Goal: Task Accomplishment & Management: Manage account settings

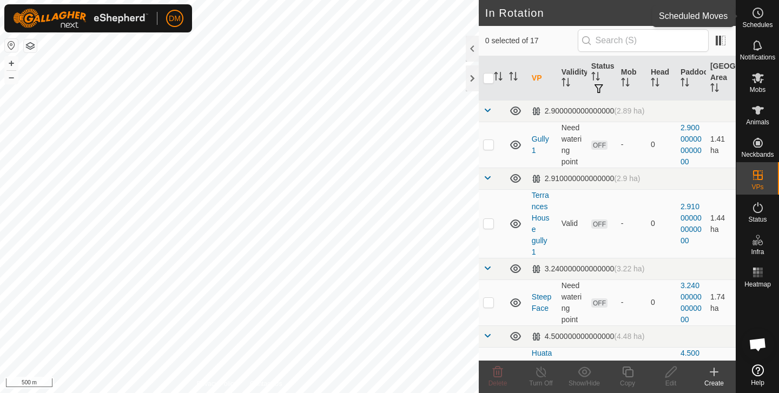
click at [751, 19] on es-schedule-vp-svg-icon at bounding box center [758, 12] width 19 height 17
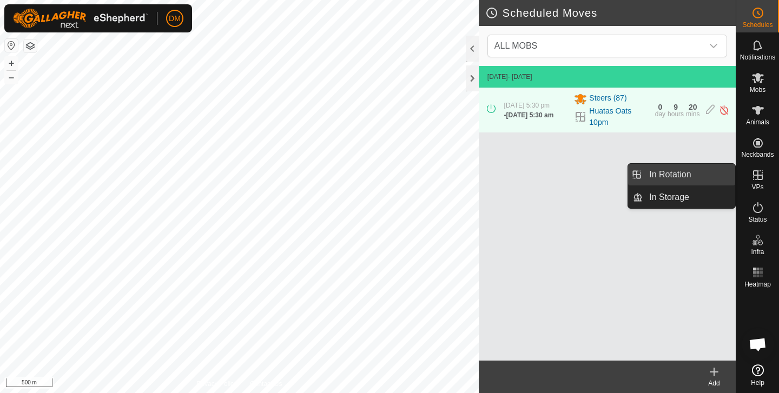
click at [681, 180] on link "In Rotation" at bounding box center [689, 175] width 93 height 22
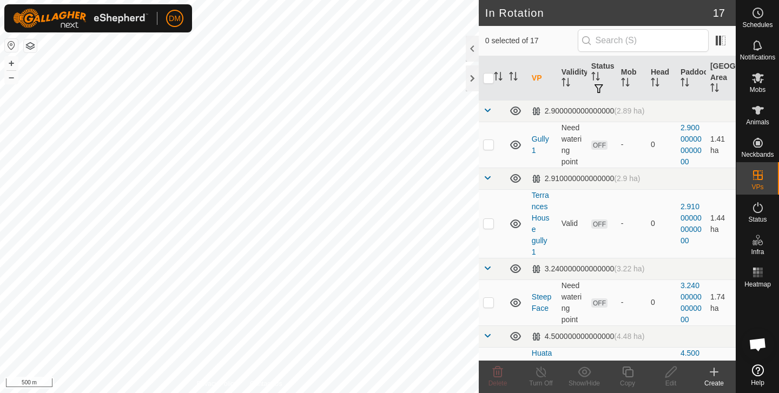
click at [716, 371] on icon at bounding box center [714, 372] width 13 height 13
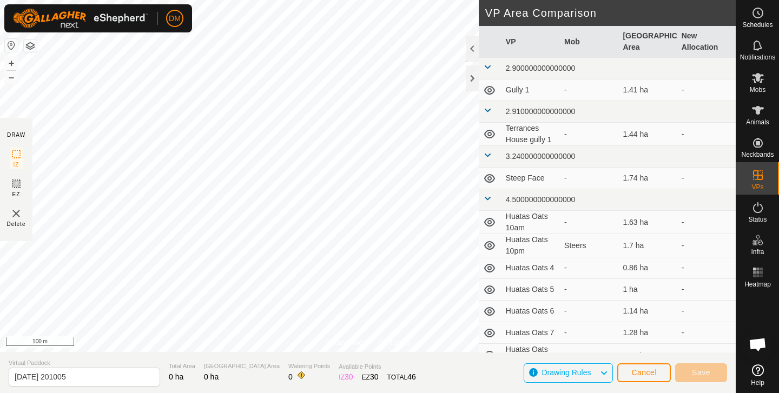
click at [316, 355] on div "Privacy Policy Contact Us + – ⇧ i 100 m DRAW IZ EZ Delete VP Area Comparison VP…" at bounding box center [368, 196] width 736 height 393
click at [642, 376] on span "Cancel" at bounding box center [644, 373] width 25 height 9
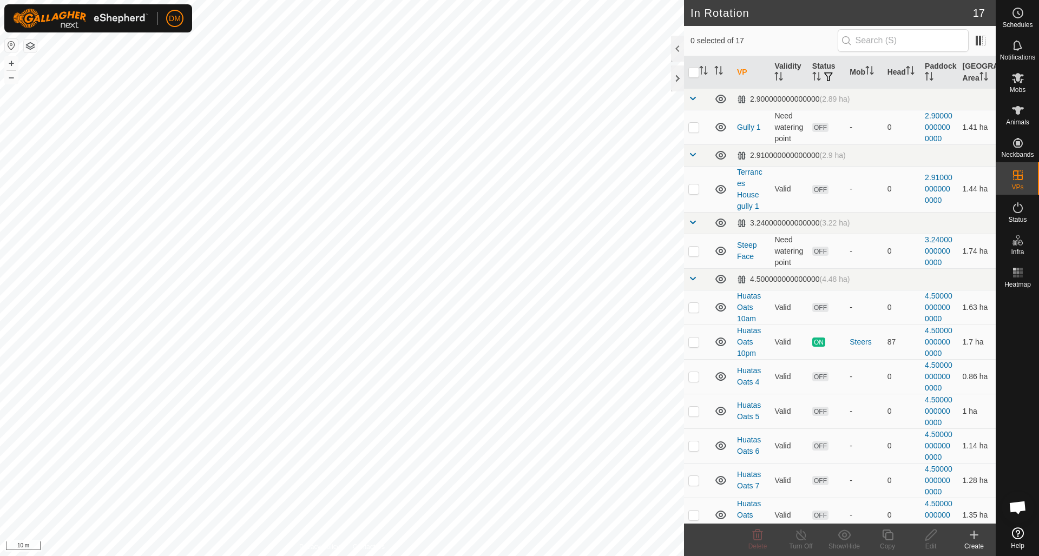
click at [779, 393] on icon at bounding box center [974, 535] width 13 height 13
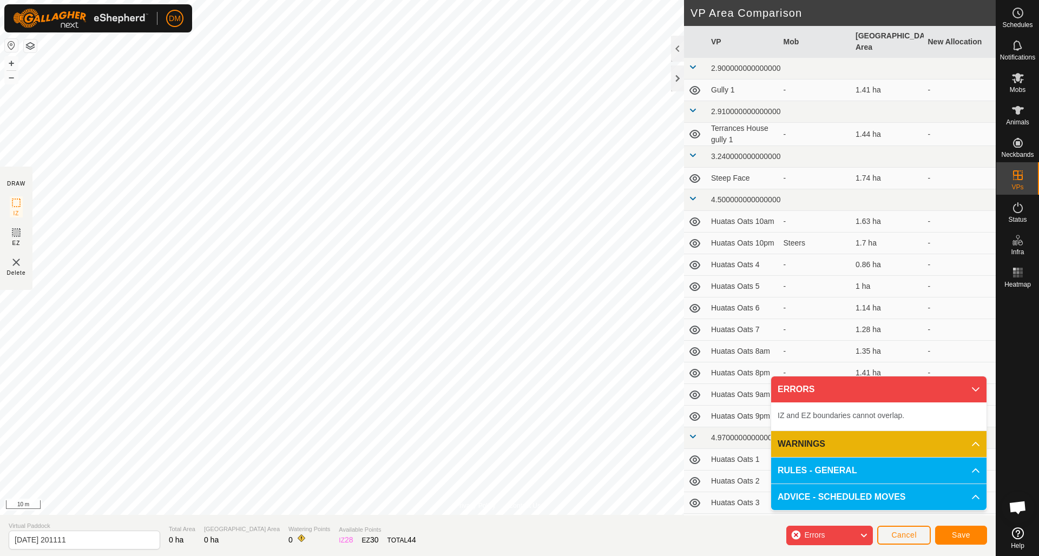
click at [779, 393] on button "Cancel" at bounding box center [904, 535] width 54 height 19
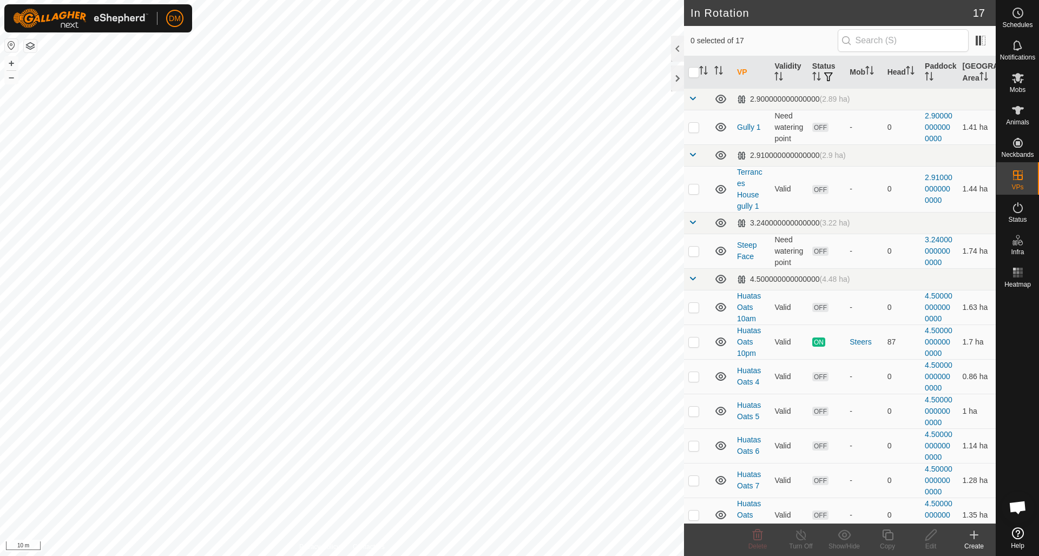
click at [779, 393] on icon at bounding box center [974, 535] width 0 height 8
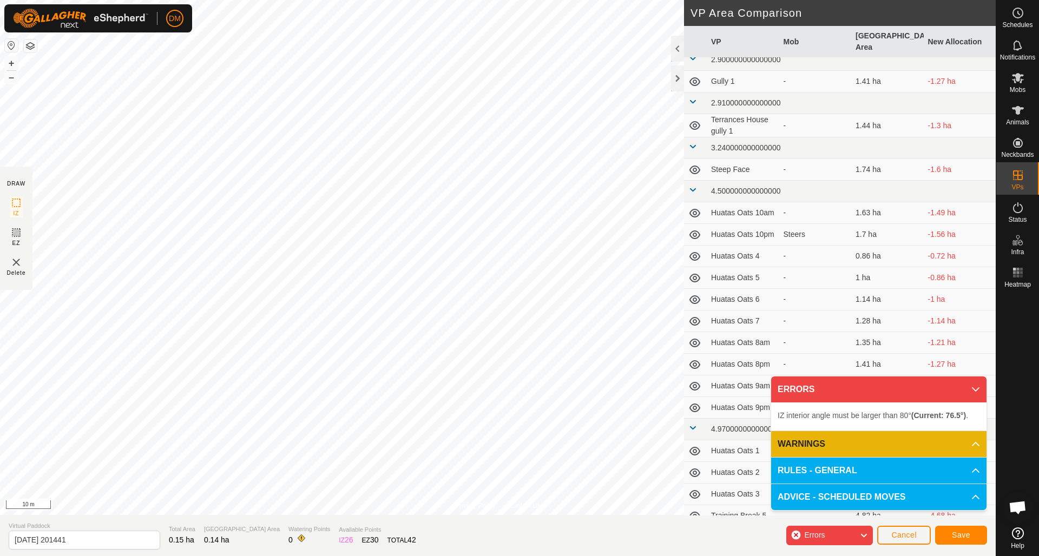
scroll to position [9, 0]
click at [779, 388] on p-accordion-header "ERRORS" at bounding box center [878, 390] width 215 height 26
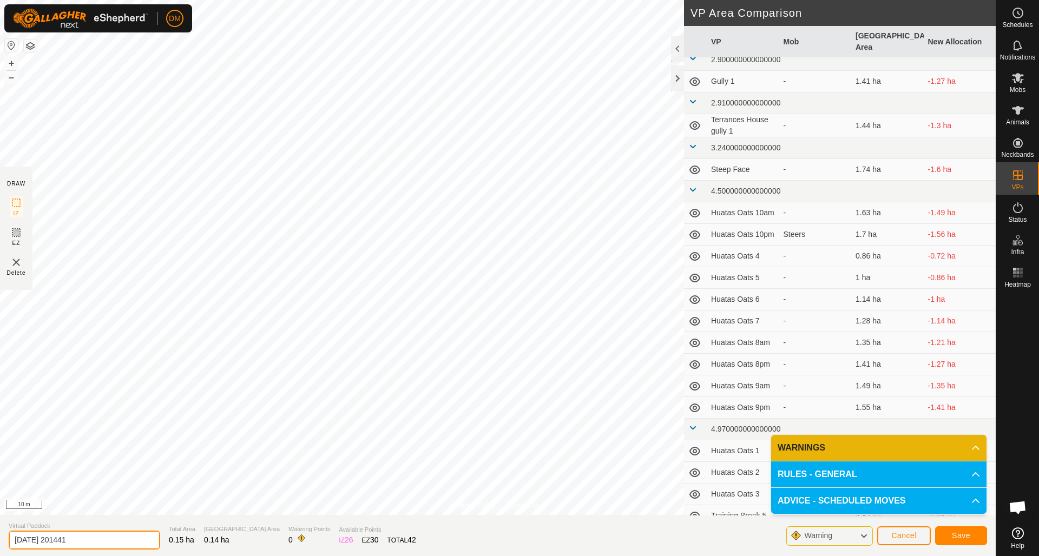
drag, startPoint x: 57, startPoint y: 540, endPoint x: 92, endPoint y: 540, distance: 35.2
click at [92, 393] on input "[DATE] 201441" at bounding box center [85, 540] width 152 height 19
drag, startPoint x: 16, startPoint y: 540, endPoint x: 100, endPoint y: 540, distance: 83.4
click at [100, 393] on input "[DATE] 201441" at bounding box center [85, 540] width 152 height 19
type input "[PERSON_NAME]'s oats10am"
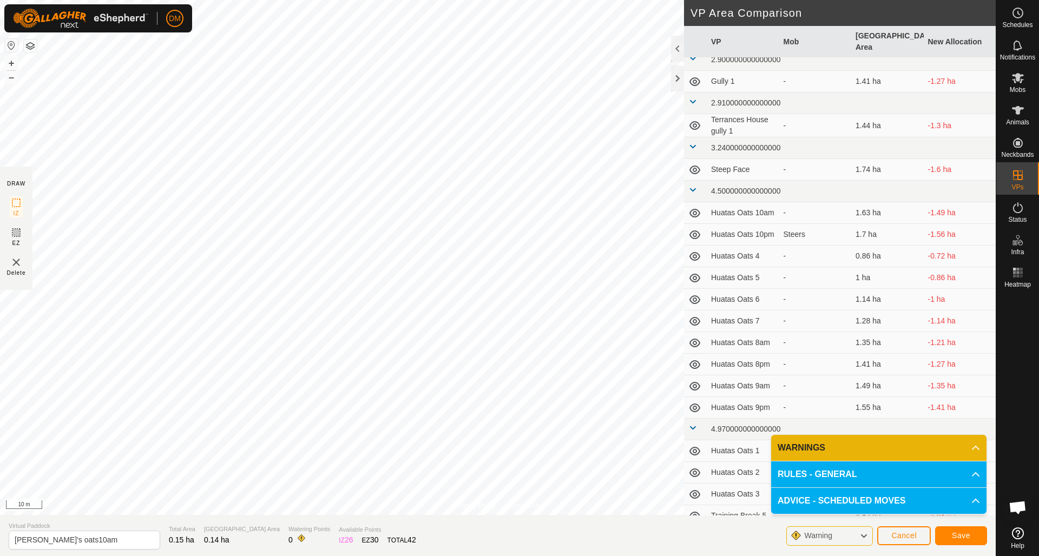
click at [779, 393] on span "Save" at bounding box center [961, 535] width 18 height 9
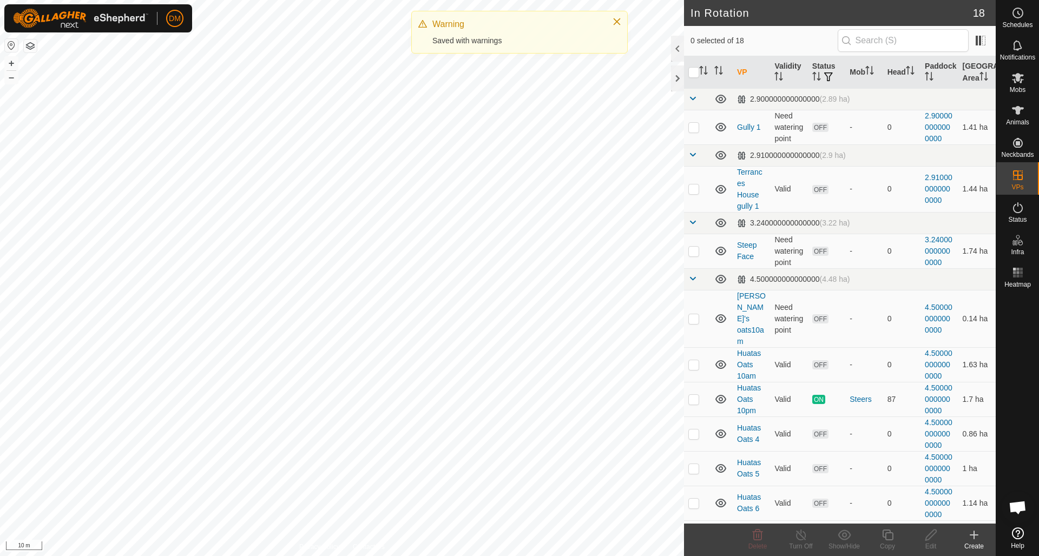
click at [779, 393] on icon at bounding box center [974, 535] width 0 height 8
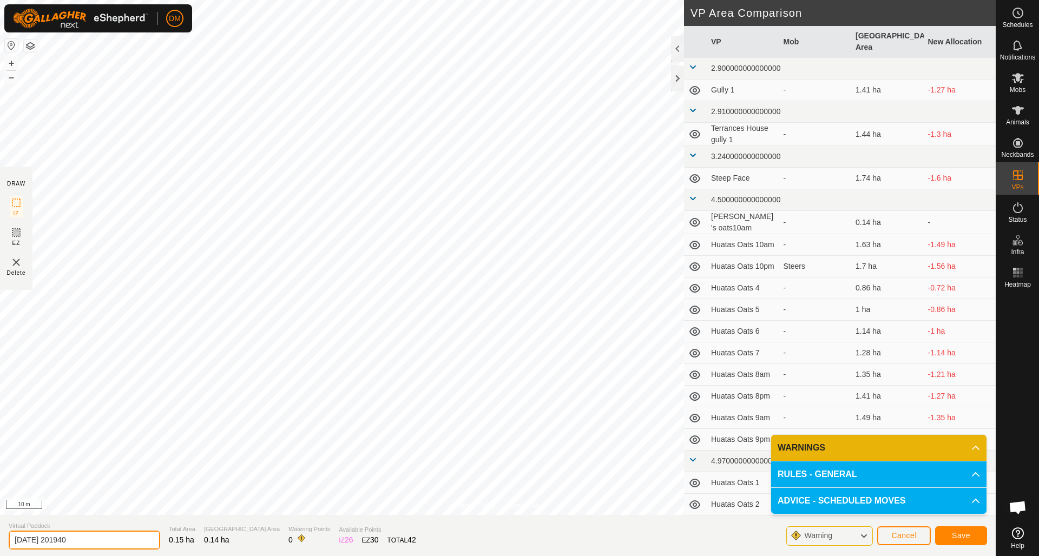
drag, startPoint x: 83, startPoint y: 541, endPoint x: -2, endPoint y: 541, distance: 85.5
click at [0, 393] on html "DM Schedules Notifications Mobs Animals Neckbands VPs Status Infra Heatmap Help…" at bounding box center [519, 278] width 1039 height 556
type input "[PERSON_NAME]'s Oats 11pm"
click at [779, 393] on button "Save" at bounding box center [961, 536] width 52 height 19
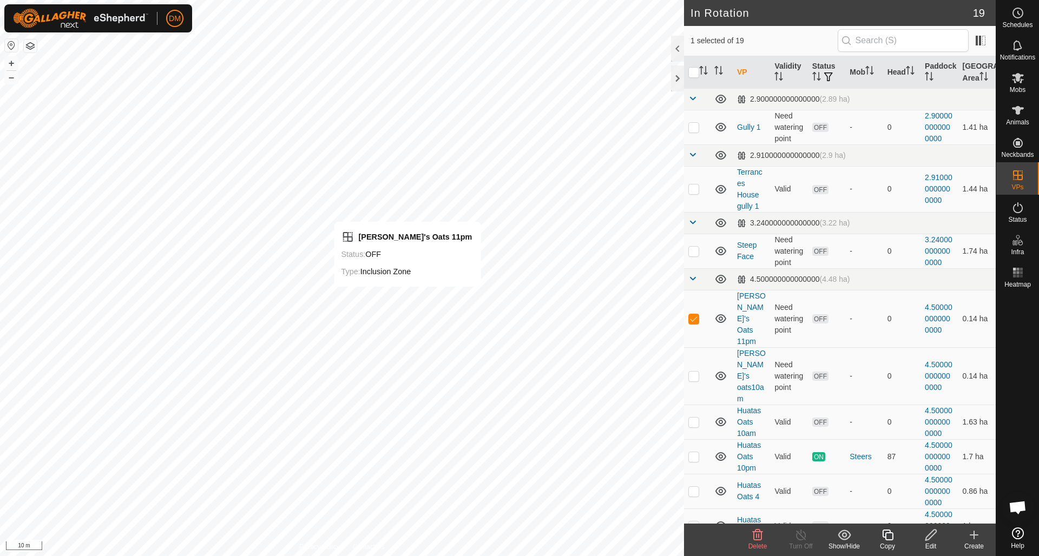
checkbox input "false"
checkbox input "true"
click at [691, 314] on p-checkbox at bounding box center [693, 318] width 11 height 9
click at [758, 393] on icon at bounding box center [757, 535] width 13 height 13
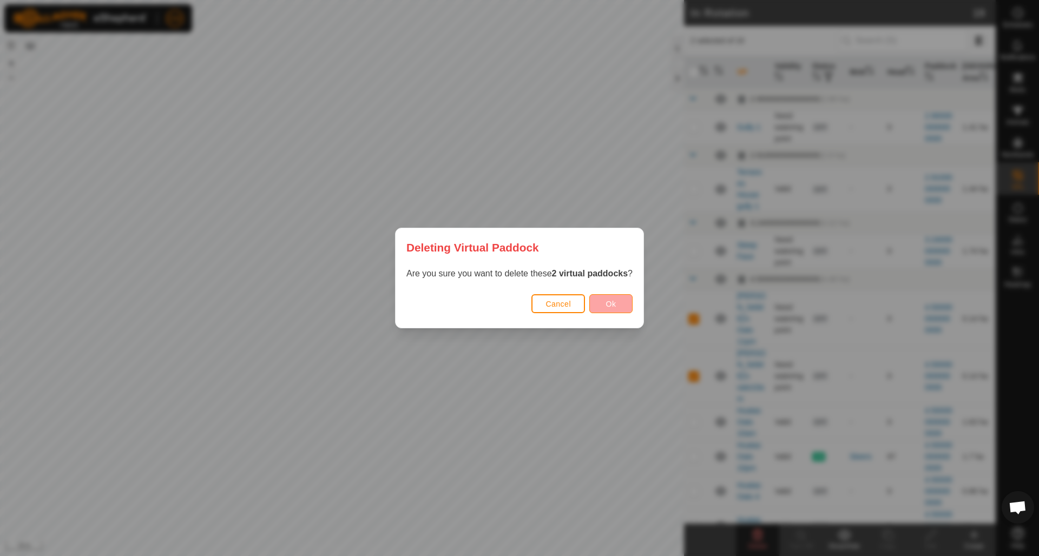
click at [606, 304] on button "Ok" at bounding box center [610, 303] width 43 height 19
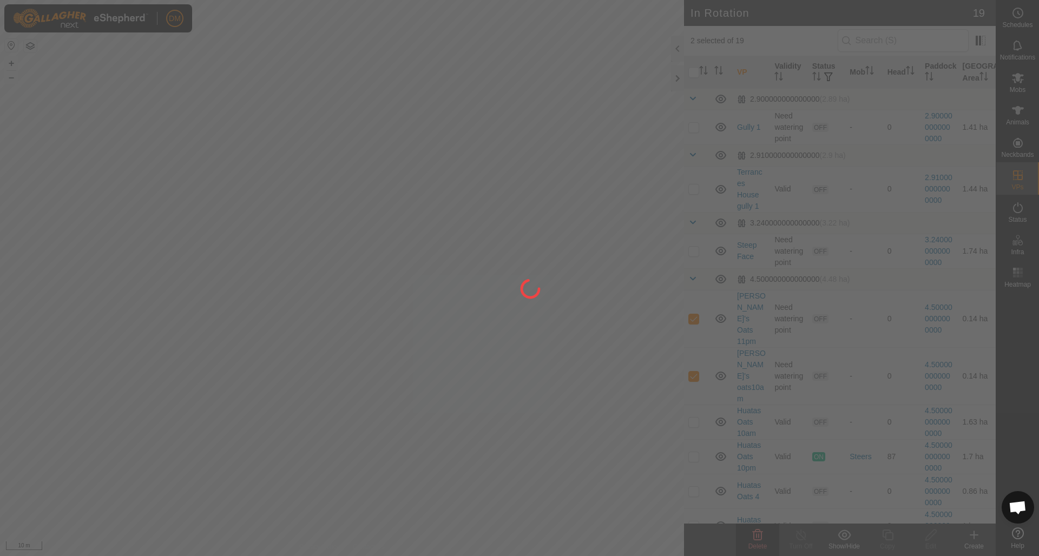
checkbox input "false"
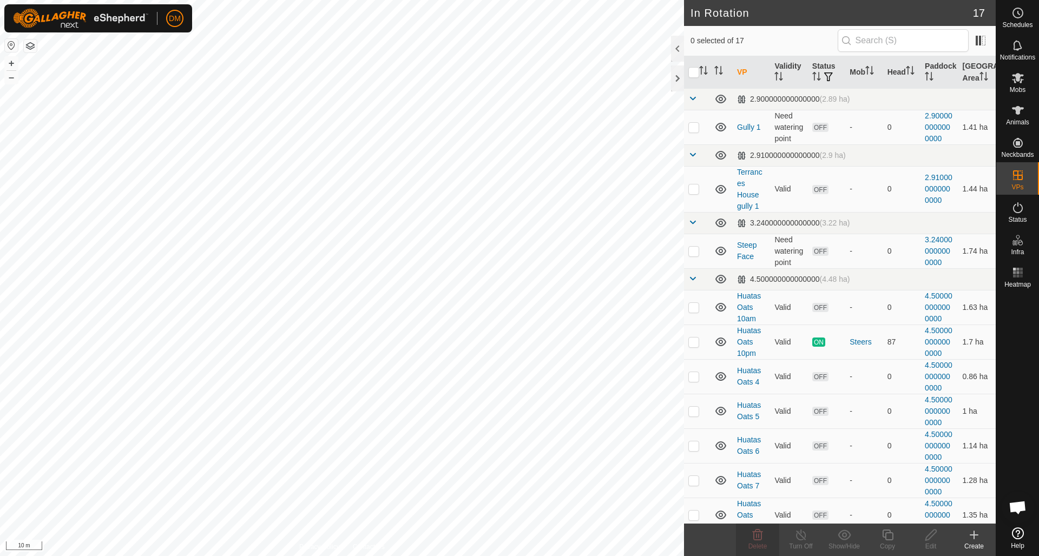
checkbox input "true"
click at [779, 393] on icon at bounding box center [888, 535] width 14 height 13
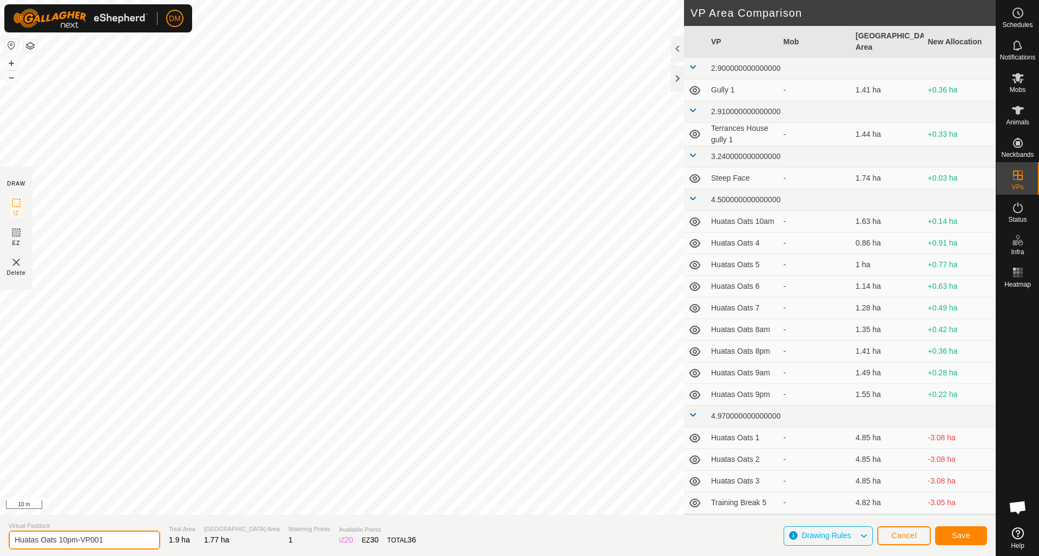
drag, startPoint x: 63, startPoint y: 540, endPoint x: 120, endPoint y: 541, distance: 57.4
click at [120, 393] on input "Huatas Oats 10pm-VP001" at bounding box center [85, 540] width 152 height 19
type input "Huatas Oats 11am"
click at [779, 393] on span "Save" at bounding box center [961, 535] width 18 height 9
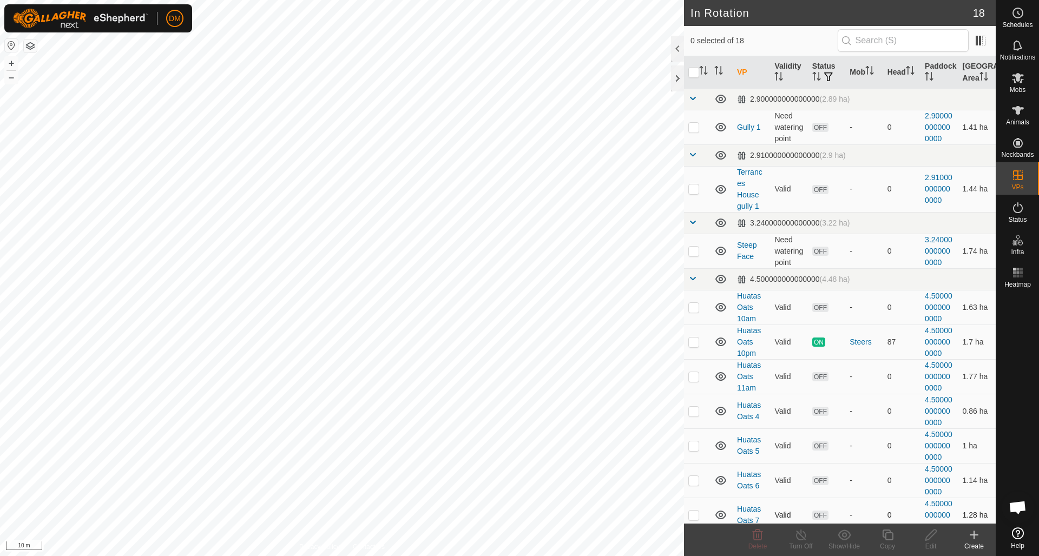
checkbox input "true"
click at [779, 393] on icon at bounding box center [888, 535] width 14 height 13
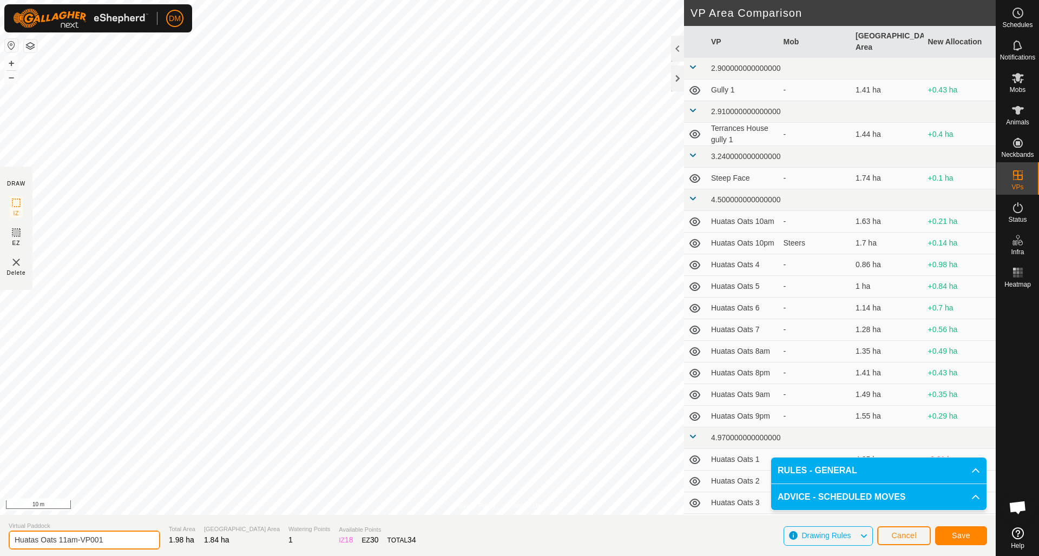
drag, startPoint x: 68, startPoint y: 540, endPoint x: 113, endPoint y: 539, distance: 44.9
click at [113, 393] on input "Huatas Oats 11am-VP001" at bounding box center [85, 540] width 152 height 19
type input "Huatas Oats 11pm"
click at [450, 393] on section "Virtual Paddock Huatas Oats 11pm Total Area 1.98 ha Grazing Area 1.84 ha Wateri…" at bounding box center [498, 535] width 996 height 41
click at [779, 393] on span "Save" at bounding box center [961, 535] width 18 height 9
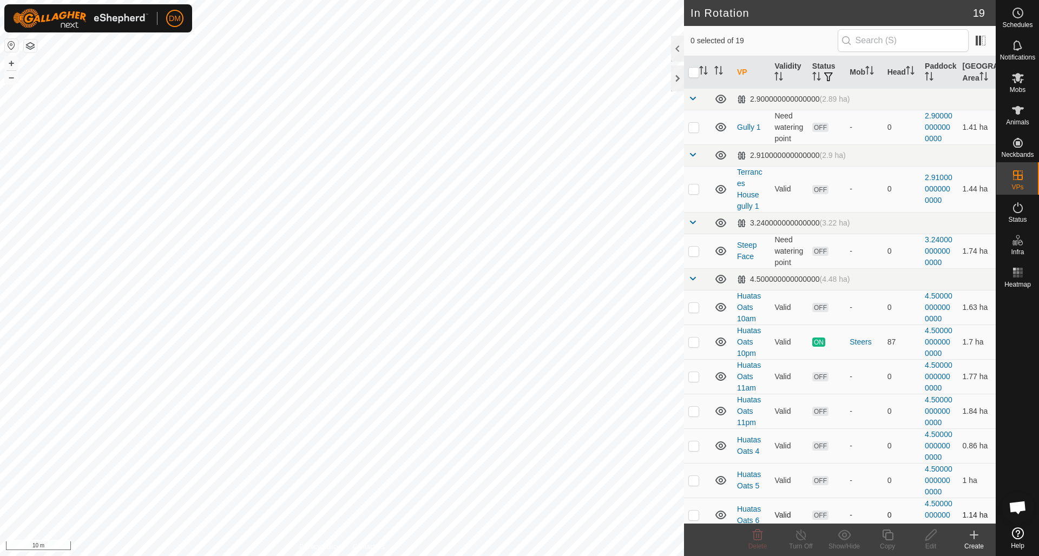
checkbox input "true"
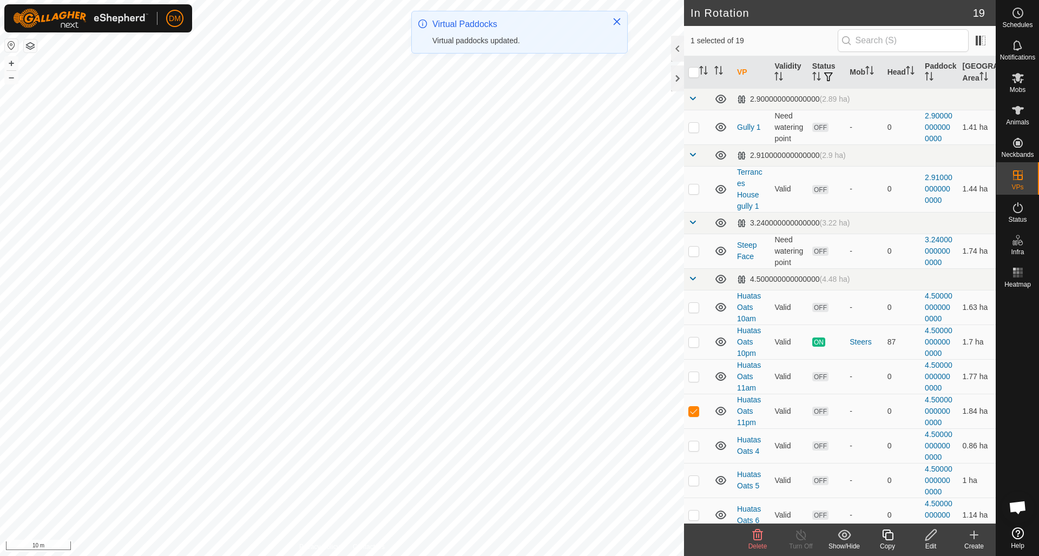
click at [779, 393] on icon at bounding box center [888, 535] width 14 height 13
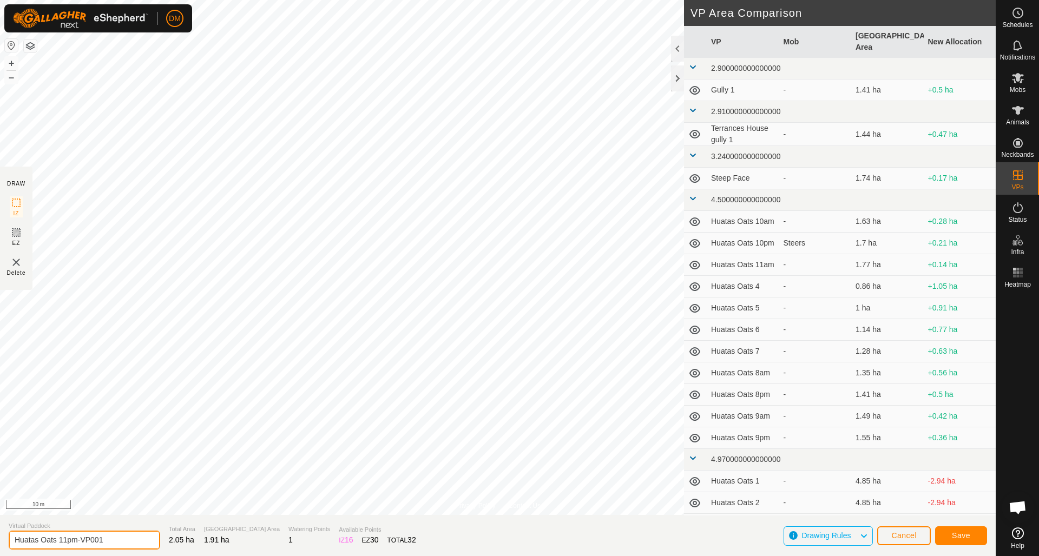
drag, startPoint x: 64, startPoint y: 538, endPoint x: 114, endPoint y: 536, distance: 50.4
click at [114, 393] on input "Huatas Oats 11pm-VP001" at bounding box center [85, 540] width 152 height 19
type input "Huatas Oats 12am"
click at [779, 393] on span "Save" at bounding box center [961, 535] width 18 height 9
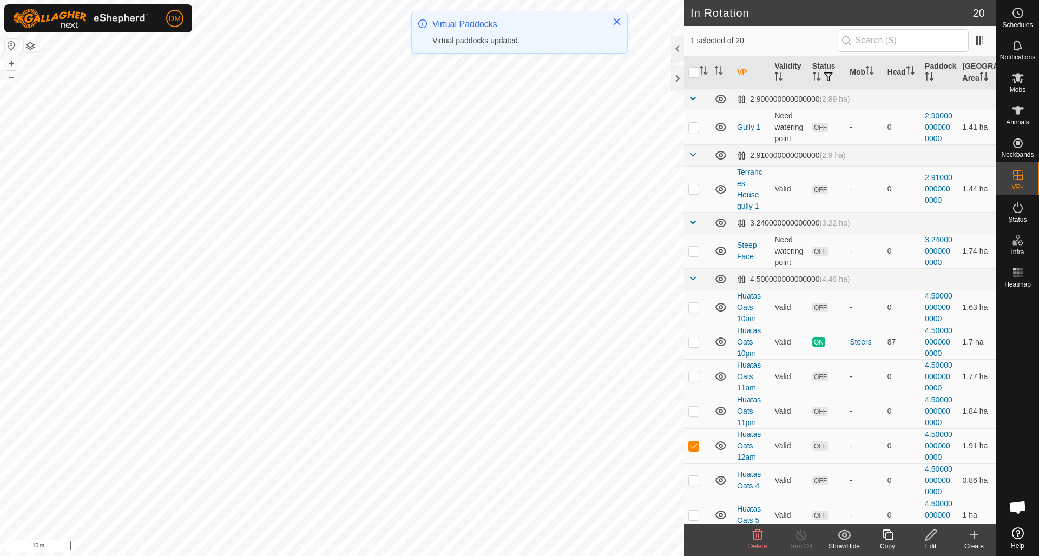
checkbox input "true"
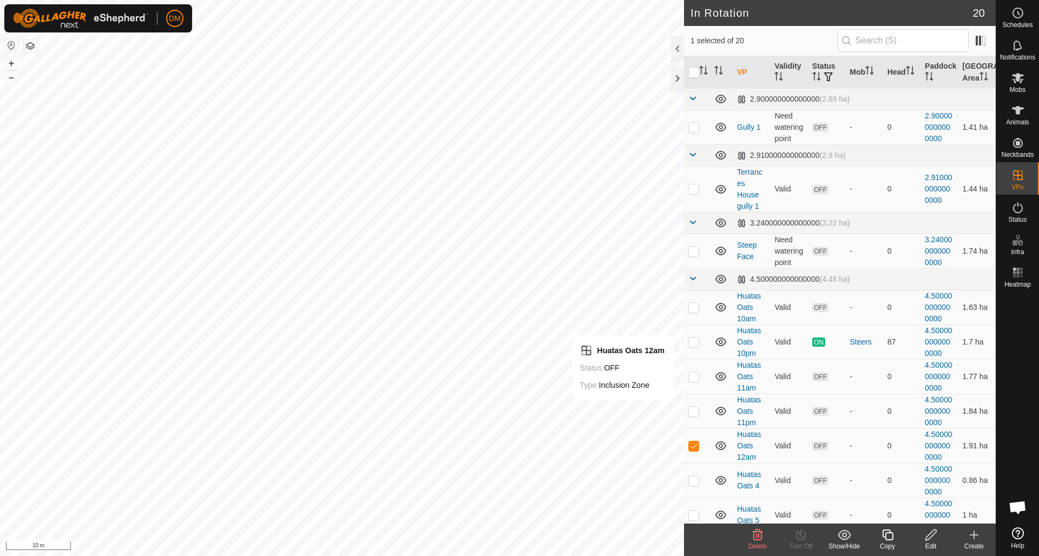
click at [779, 393] on icon at bounding box center [888, 535] width 14 height 13
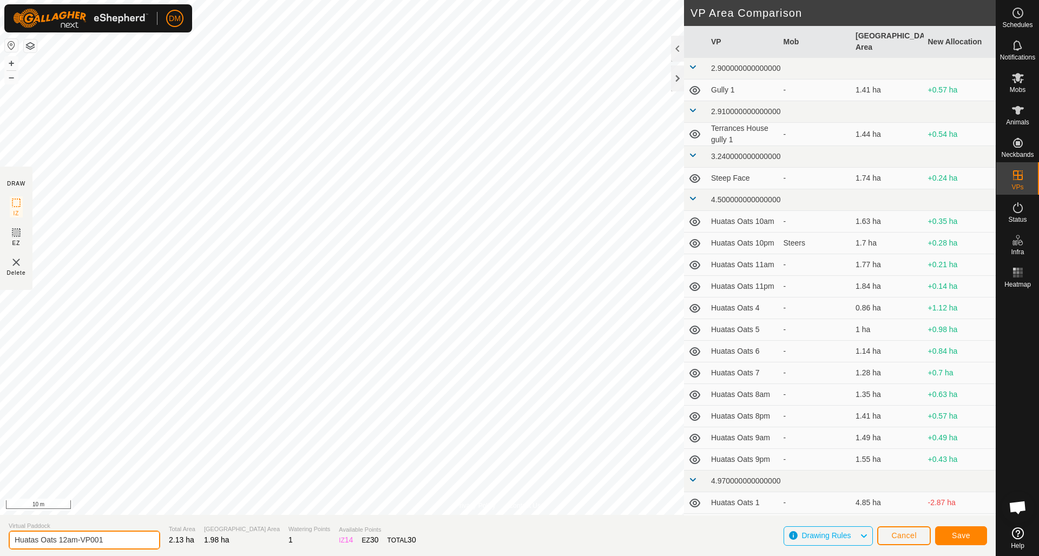
drag, startPoint x: 68, startPoint y: 538, endPoint x: 117, endPoint y: 538, distance: 49.3
click at [117, 393] on input "Huatas Oats 12am-VP001" at bounding box center [85, 540] width 152 height 19
type input "Huatas Oats 12pm"
click at [779, 393] on span "Save" at bounding box center [961, 535] width 18 height 9
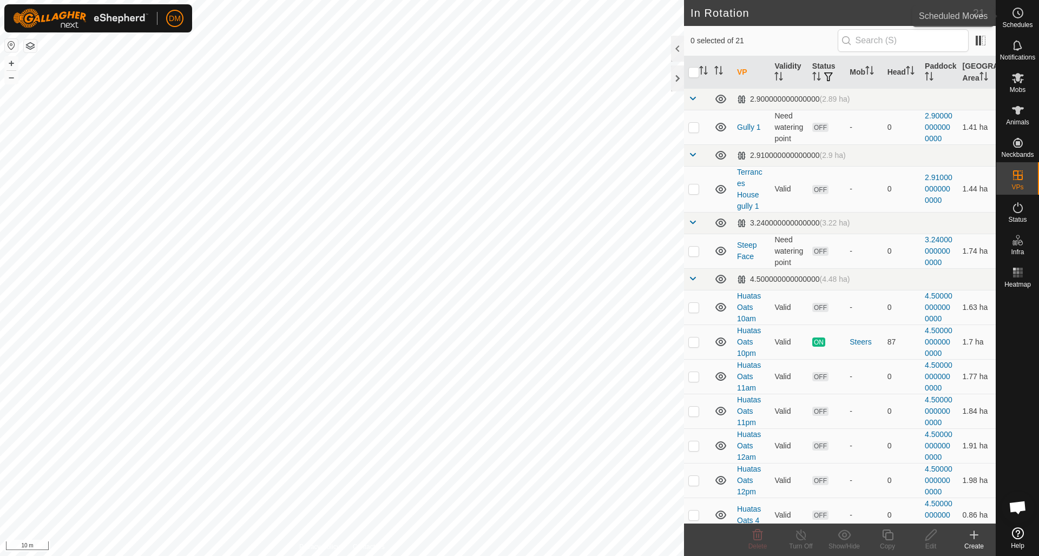
click at [779, 13] on icon at bounding box center [1019, 12] width 2 height 3
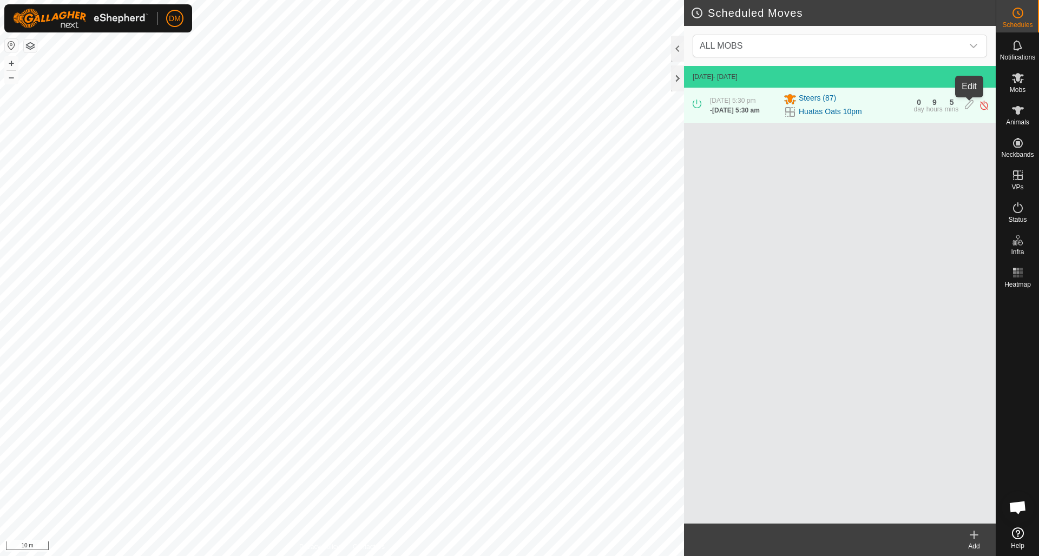
click at [779, 106] on icon at bounding box center [969, 105] width 9 height 11
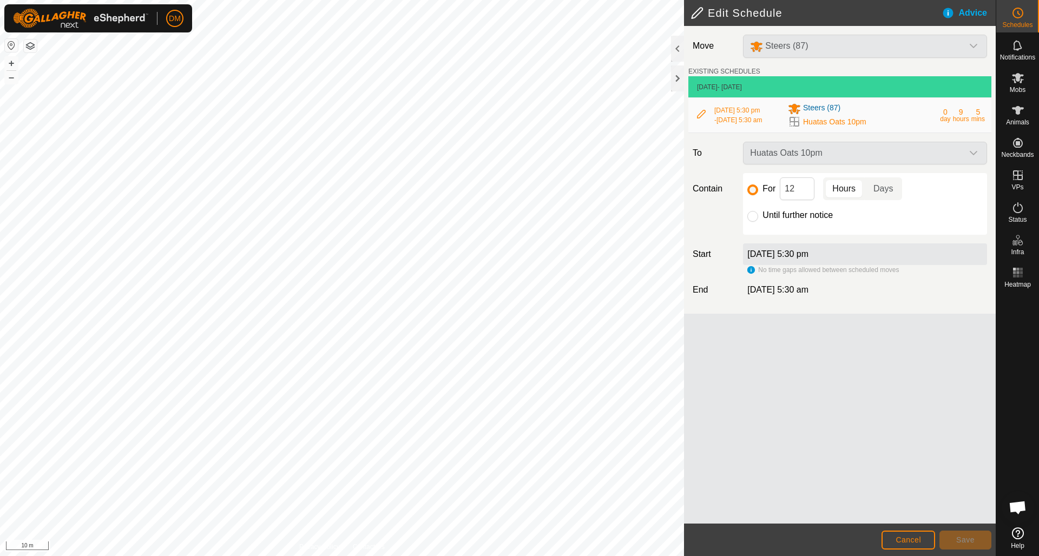
click at [779, 393] on span "Cancel" at bounding box center [908, 540] width 25 height 9
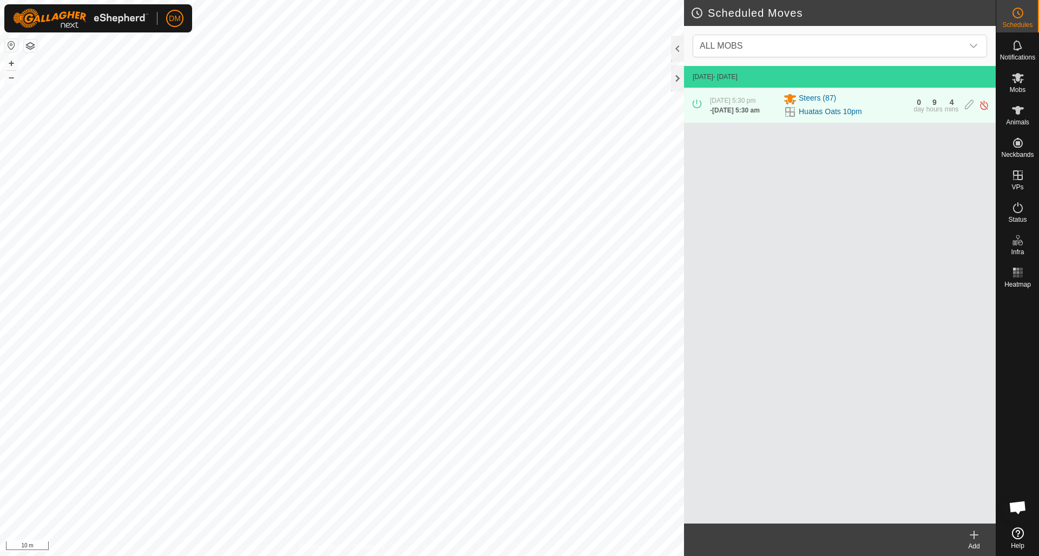
click at [779, 393] on icon at bounding box center [974, 535] width 8 height 0
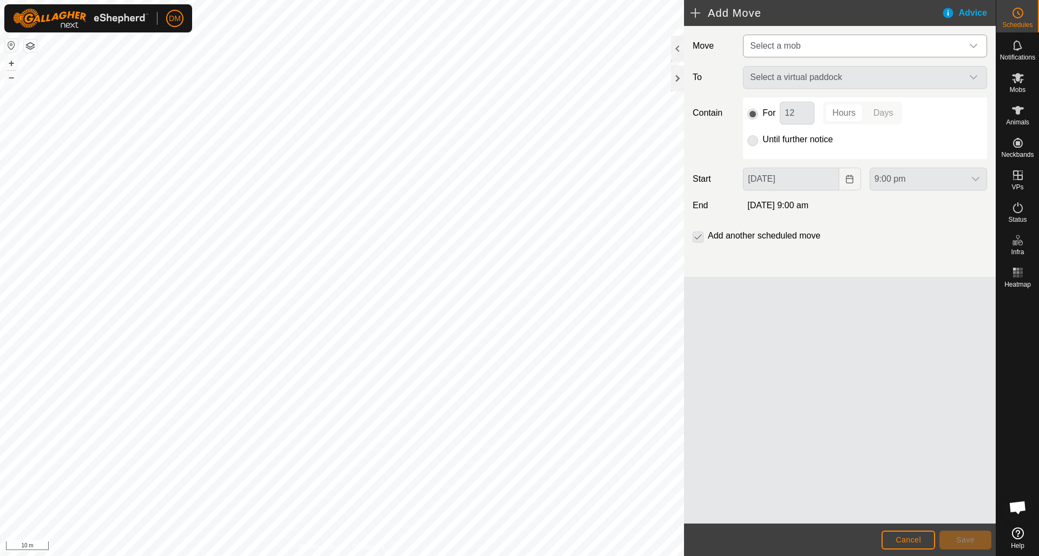
click at [779, 41] on span "Select a mob" at bounding box center [854, 46] width 217 height 22
click at [779, 98] on li "Steers (87)" at bounding box center [865, 102] width 243 height 22
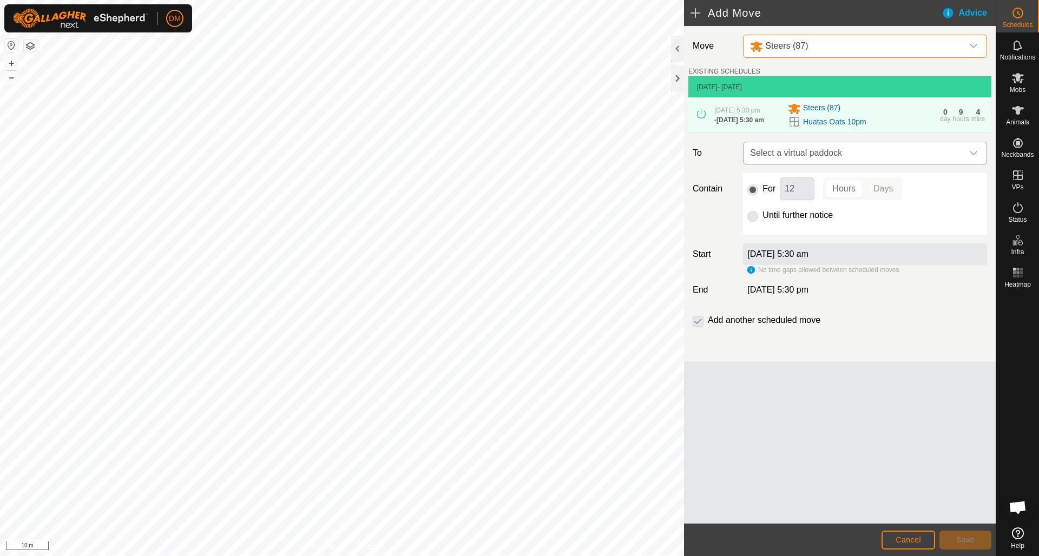
click at [779, 152] on span "Select a virtual paddock" at bounding box center [854, 153] width 217 height 22
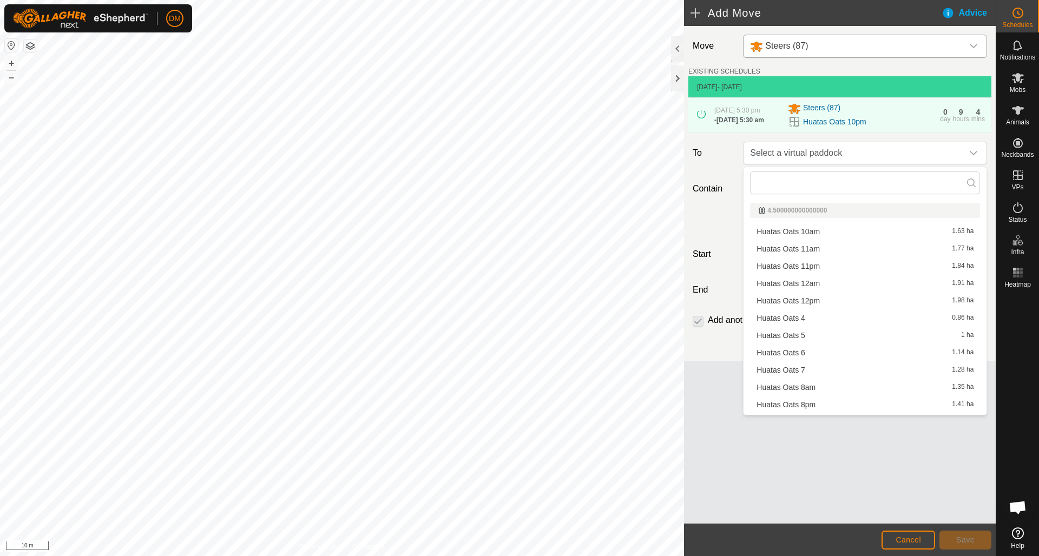
click at [779, 247] on li "Huatas Oats 11am 1.77 ha" at bounding box center [865, 249] width 230 height 16
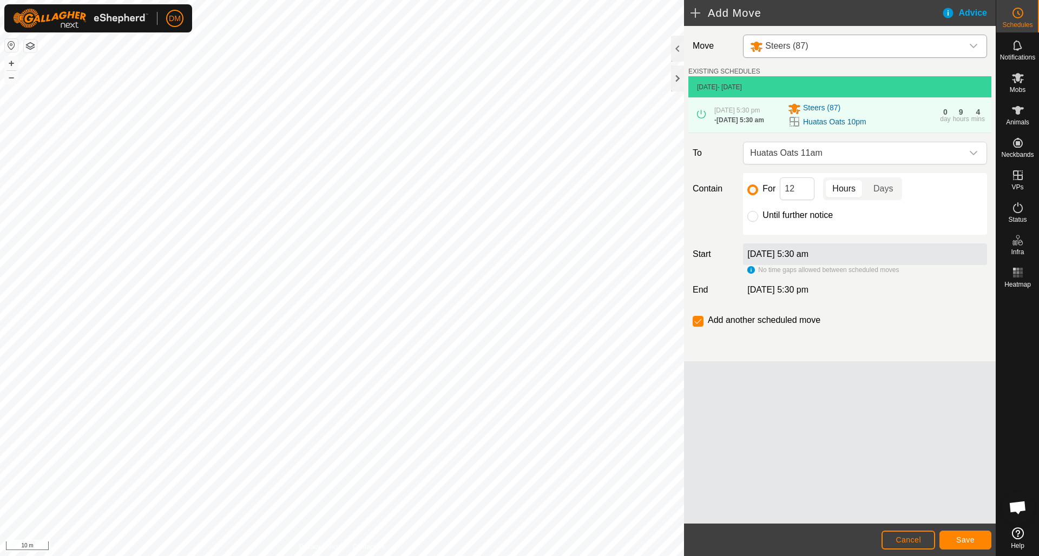
click at [779, 393] on span "Save" at bounding box center [965, 540] width 18 height 9
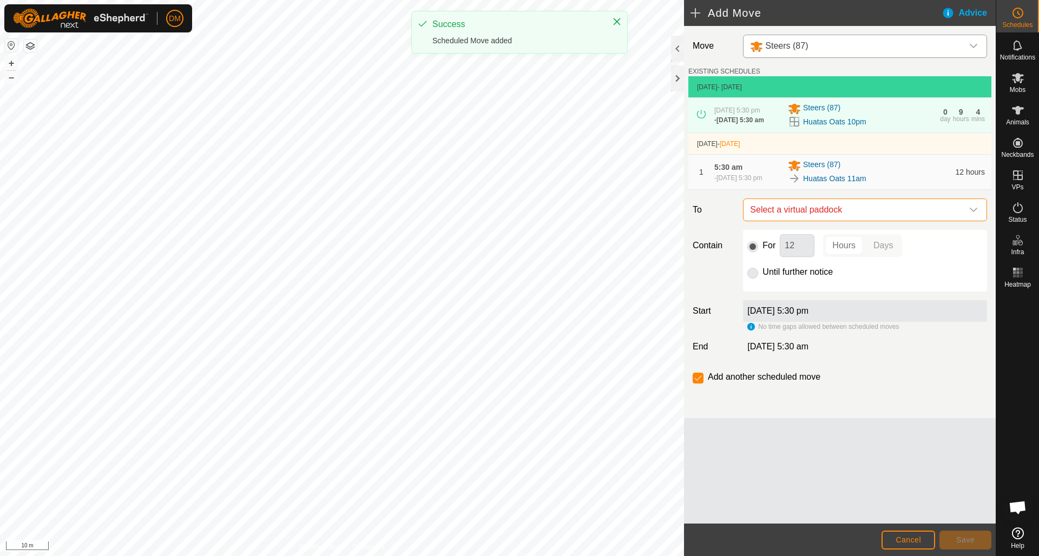
click at [779, 208] on span "Select a virtual paddock" at bounding box center [854, 210] width 217 height 22
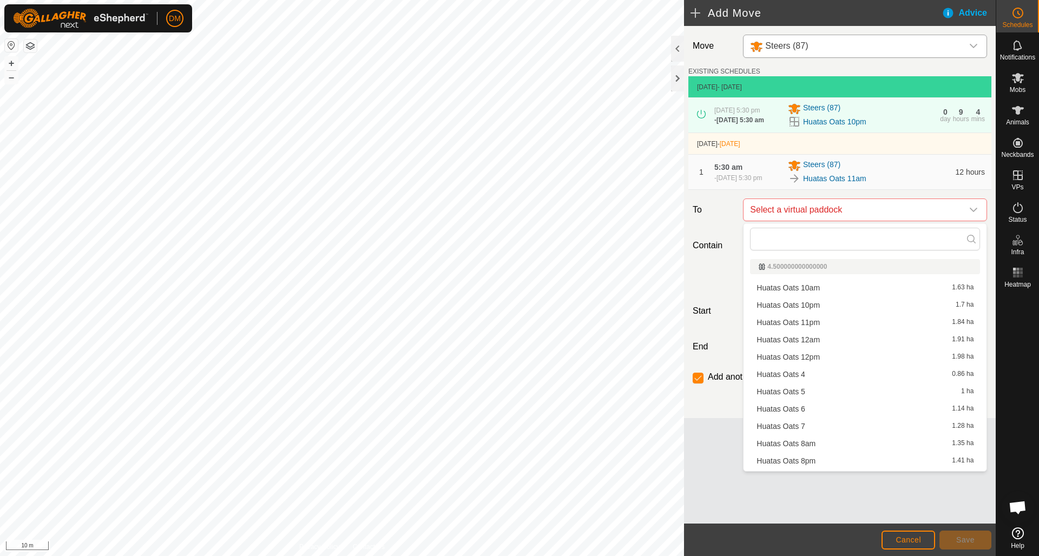
click at [779, 321] on li "Huatas Oats 11pm 1.84 ha" at bounding box center [865, 322] width 230 height 16
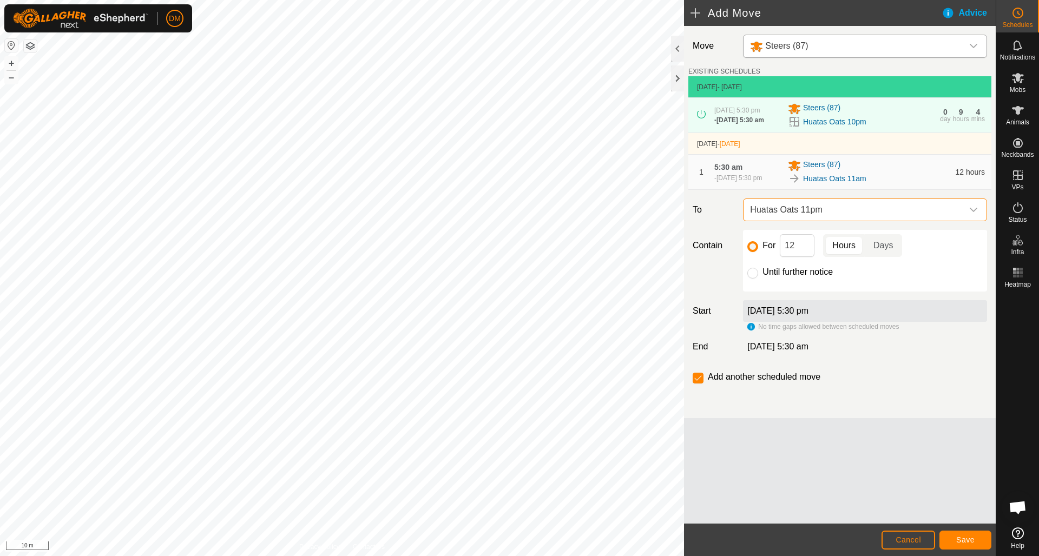
click at [779, 393] on span "Save" at bounding box center [965, 540] width 18 height 9
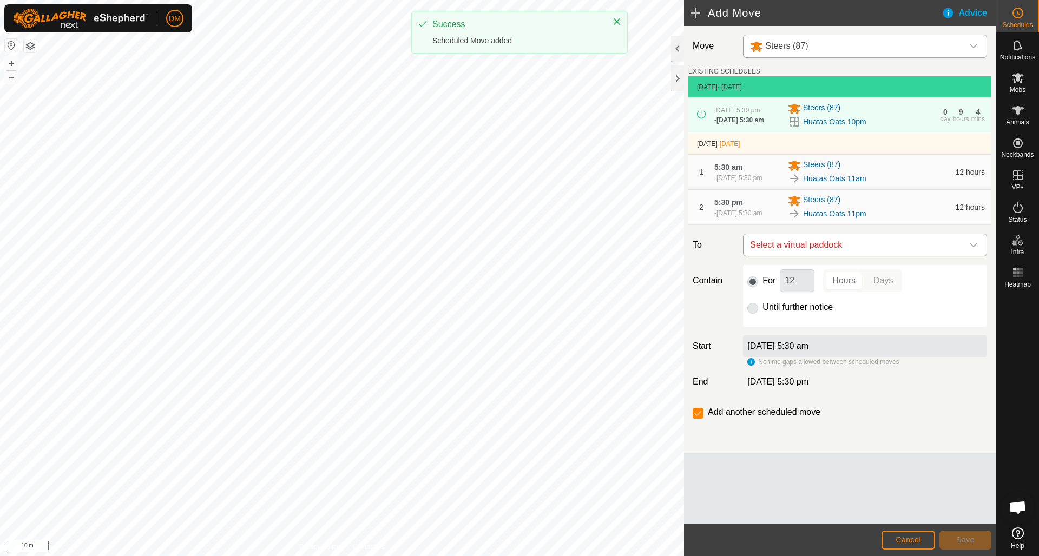
click at [779, 245] on span "Select a virtual paddock" at bounding box center [854, 245] width 217 height 22
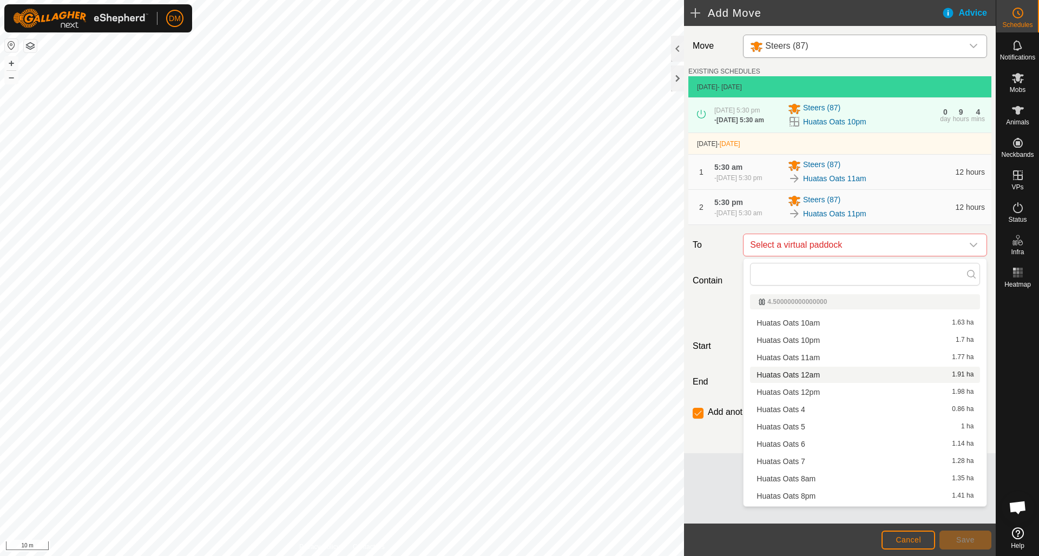
click at [779, 376] on li "Huatas Oats 12am 1.91 ha" at bounding box center [865, 375] width 230 height 16
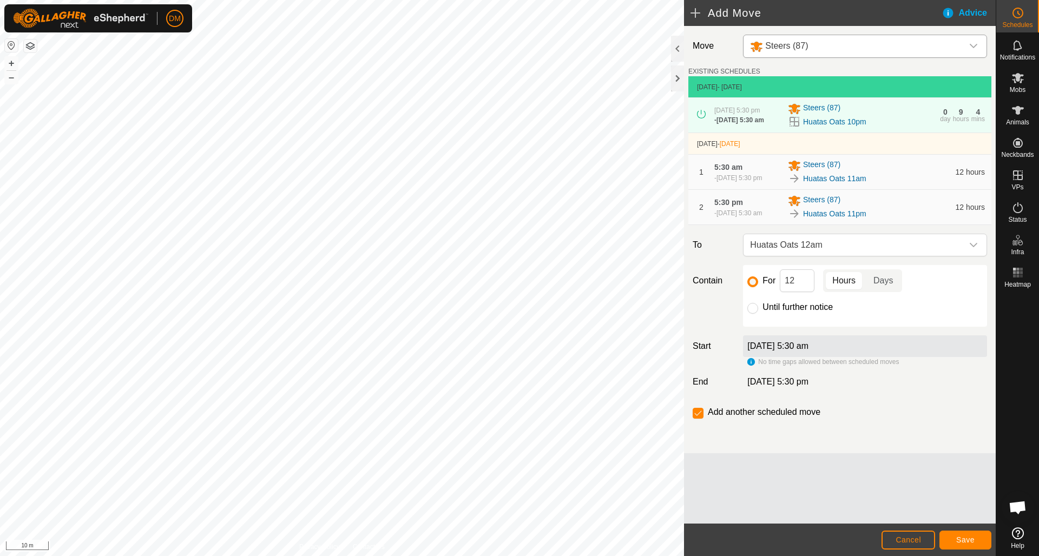
click at [779, 393] on span "Save" at bounding box center [965, 540] width 18 height 9
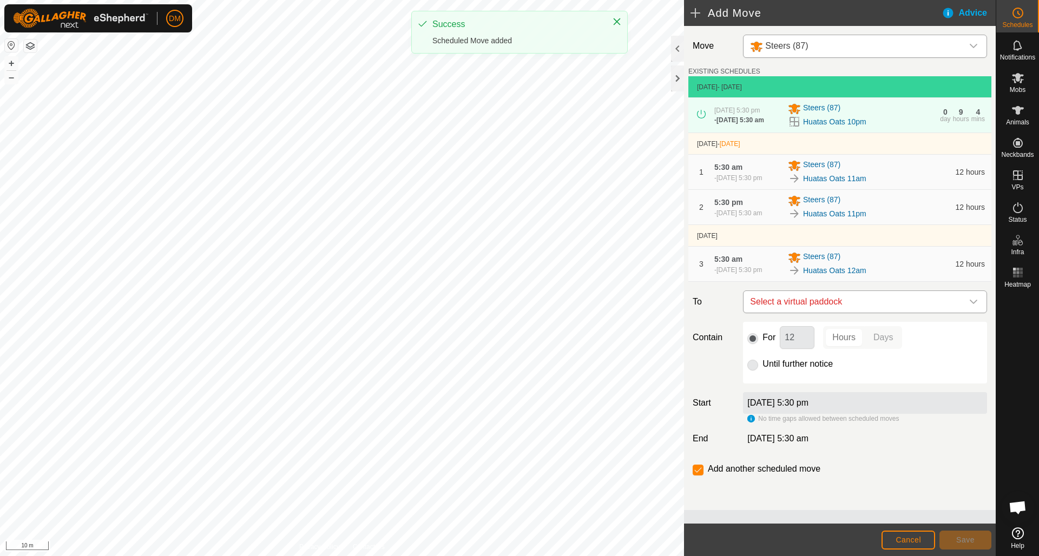
click at [779, 300] on span "Select a virtual paddock" at bounding box center [854, 302] width 217 height 22
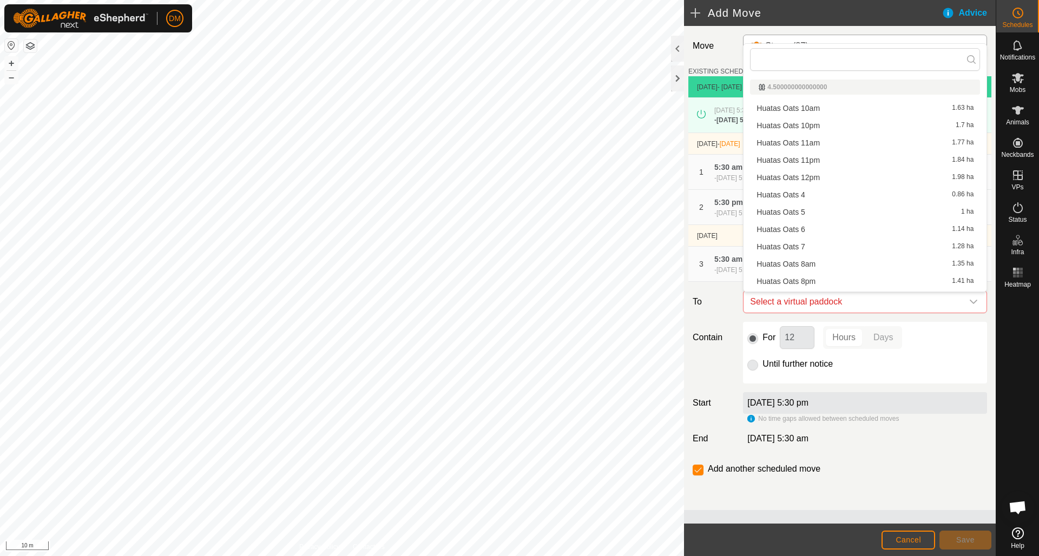
click at [779, 175] on li "Huatas Oats 12pm 1.98 ha" at bounding box center [865, 177] width 230 height 16
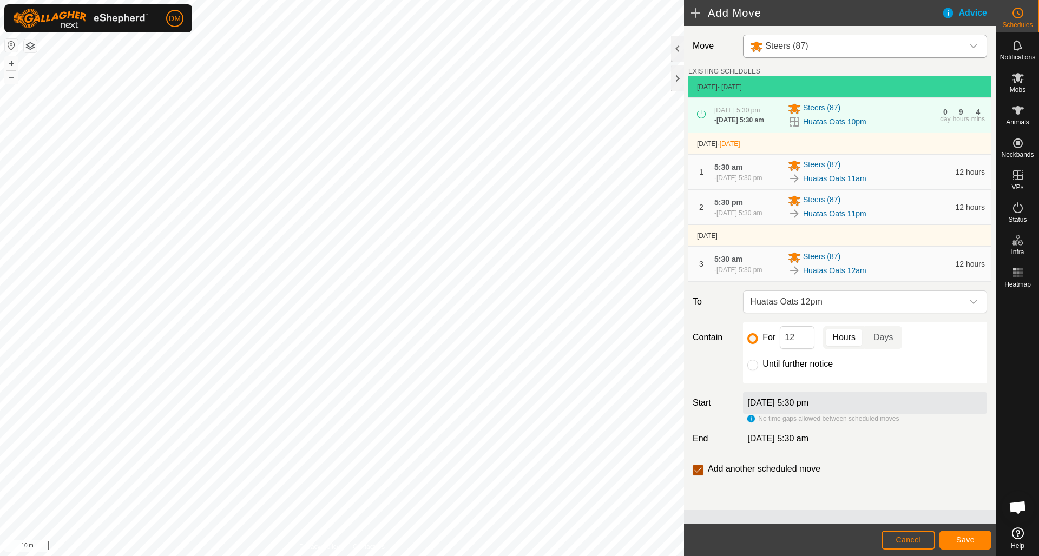
click at [703, 393] on input "checkbox" at bounding box center [698, 470] width 11 height 11
checkbox input "false"
click at [779, 393] on span "Save" at bounding box center [965, 540] width 18 height 9
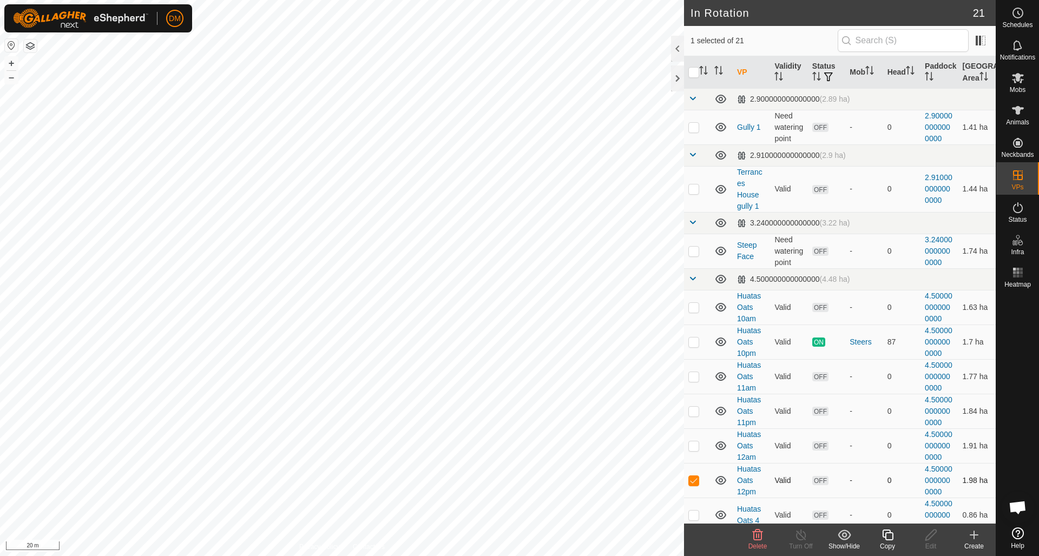
click at [697, 393] on p-checkbox at bounding box center [693, 480] width 11 height 9
checkbox input "false"
click at [779, 6] on div "Schedules" at bounding box center [1017, 16] width 43 height 32
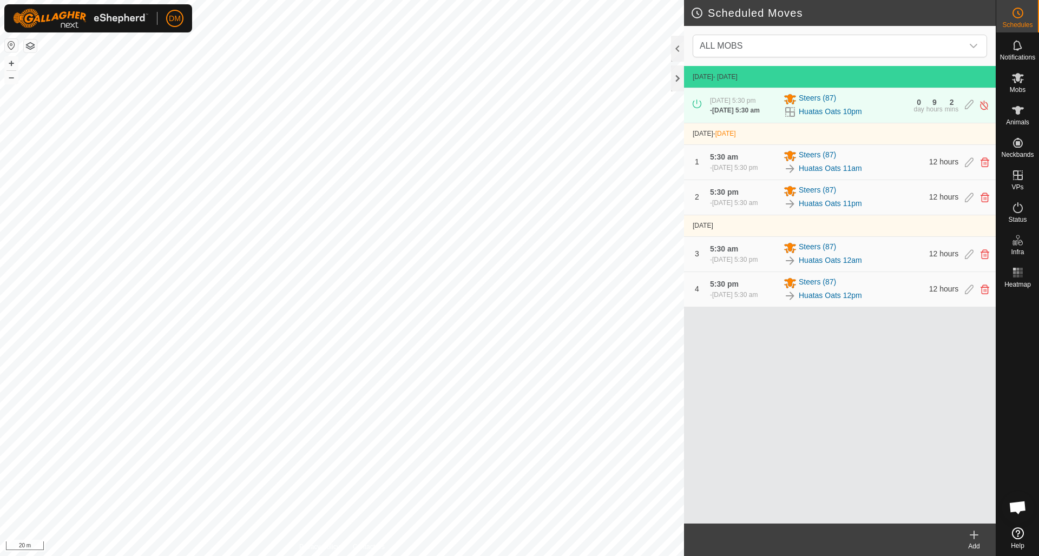
click at [779, 14] on icon at bounding box center [1019, 12] width 2 height 3
click at [779, 162] on icon at bounding box center [969, 162] width 9 height 10
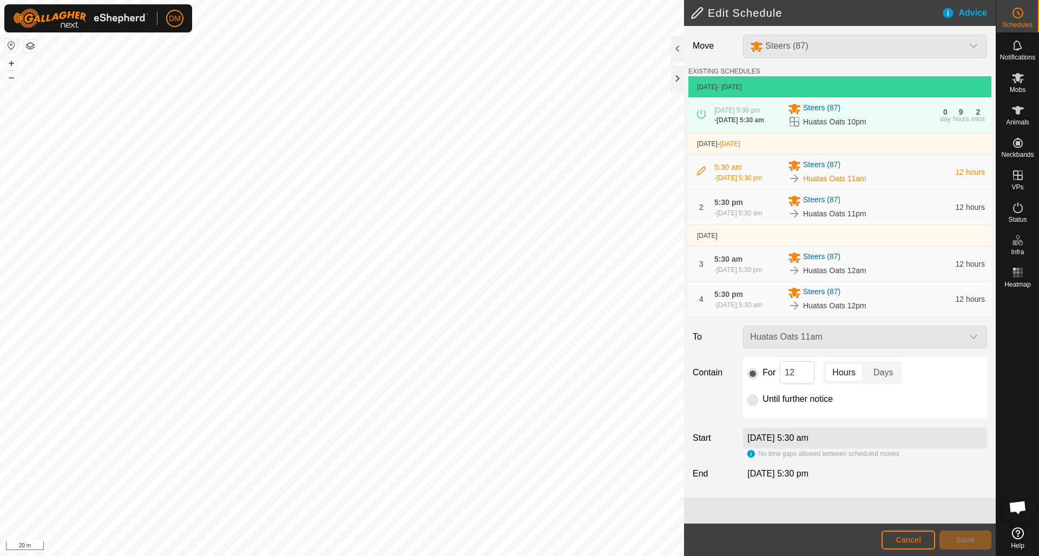
click at [779, 393] on span "Cancel" at bounding box center [908, 540] width 25 height 9
